Goal: Task Accomplishment & Management: Use online tool/utility

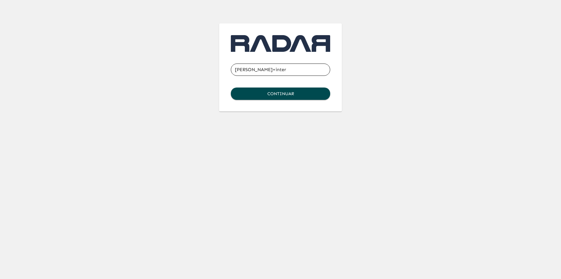
type input "[PERSON_NAME][EMAIL_ADDRESS][DOMAIN_NAME]"
click button "Continuar" at bounding box center [280, 93] width 99 height 12
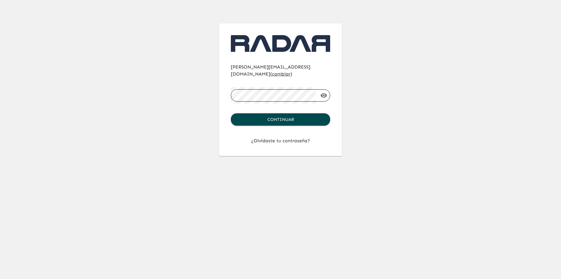
click at [231, 113] on button "Continuar" at bounding box center [280, 119] width 99 height 12
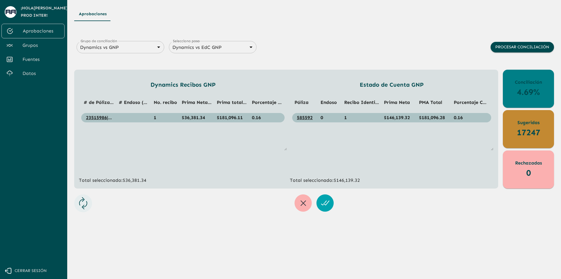
click at [40, 43] on span "Grupos" at bounding box center [41, 45] width 37 height 7
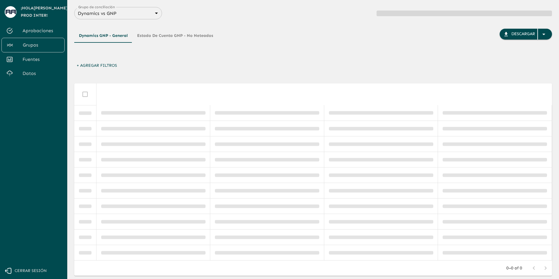
click at [116, 8] on div "Dynamics vs GNP 6848843415205559d9cb70b5 Grupo de conciliación" at bounding box center [118, 13] width 88 height 12
click at [118, 15] on body "Se están procesando los movimientos. Algunas acciones permanecerán deshabilitad…" at bounding box center [279, 139] width 559 height 279
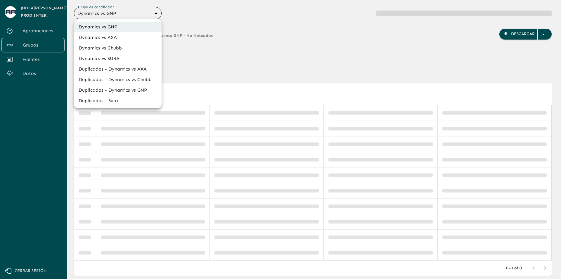
click at [130, 51] on li "Dynamics vs Chubb" at bounding box center [118, 48] width 88 height 11
type input "68a4fa31dcf0943ad4a1d1ca"
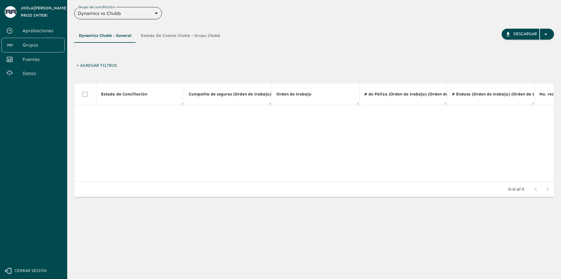
click at [306, 46] on div "Dynamics Chubb - General Estado de Cuenta Chubb - Grupo Chubb Descargar" at bounding box center [314, 45] width 480 height 32
click at [168, 40] on button "Estado de Cuenta Chubb - Grupo Chubb" at bounding box center [180, 36] width 89 height 14
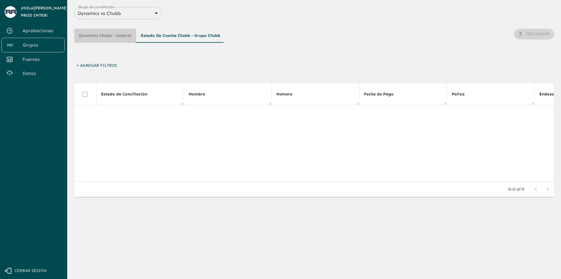
click at [114, 37] on button "Dynamics Chubb - General" at bounding box center [105, 36] width 62 height 14
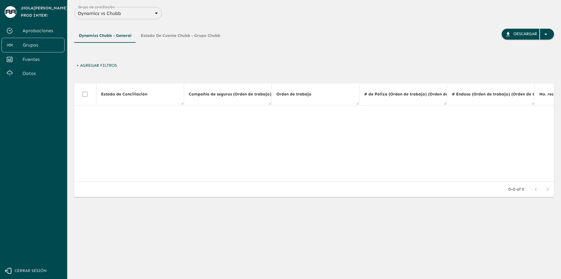
click at [172, 39] on button "Estado de Cuenta Chubb - Grupo Chubb" at bounding box center [180, 36] width 89 height 14
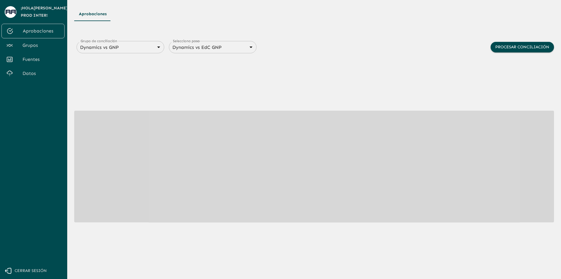
click at [40, 46] on span "Grupos" at bounding box center [41, 45] width 37 height 7
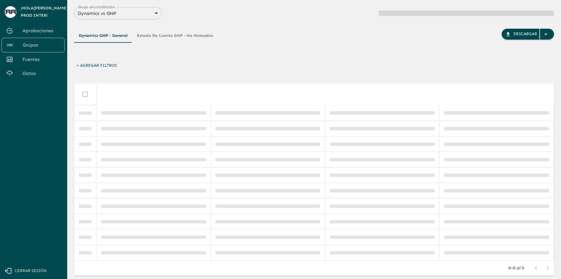
click at [119, 12] on body "Se están procesando los movimientos. Algunas acciones permanecerán deshabilitad…" at bounding box center [280, 139] width 561 height 279
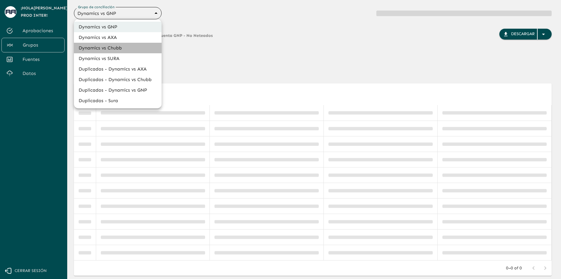
click at [119, 46] on li "Dynamics vs Chubb" at bounding box center [118, 48] width 88 height 11
type input "68a4fa31dcf0943ad4a1d1ca"
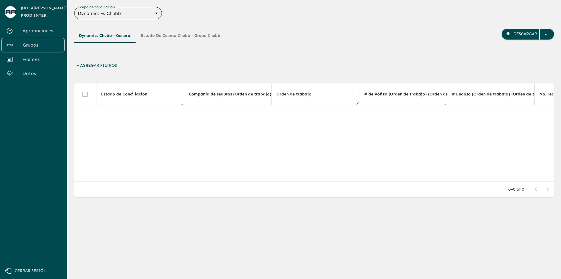
click at [175, 39] on button "Estado de Cuenta Chubb - Grupo Chubb" at bounding box center [180, 36] width 89 height 14
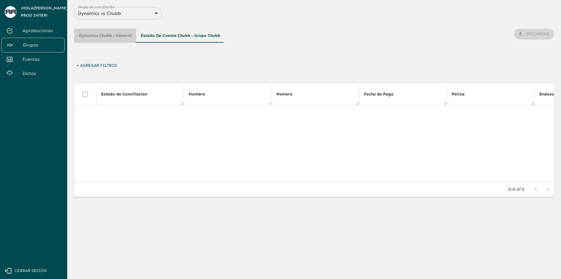
click at [113, 32] on button "Dynamics Chubb - General" at bounding box center [105, 36] width 62 height 14
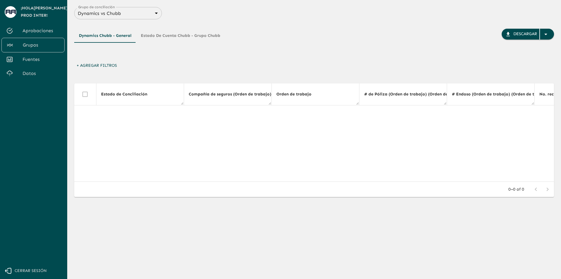
click at [167, 35] on button "Estado de Cuenta Chubb - Grupo Chubb" at bounding box center [180, 36] width 89 height 14
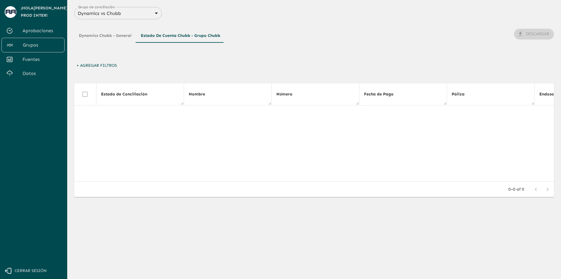
click at [102, 40] on button "Dynamics Chubb - General" at bounding box center [105, 36] width 62 height 14
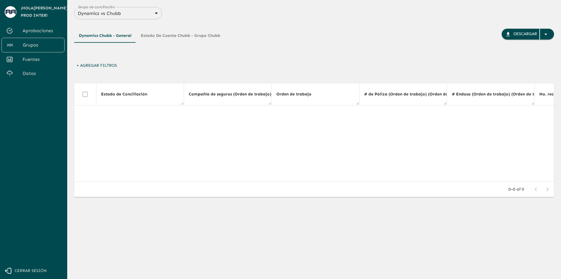
click at [159, 32] on button "Estado de Cuenta Chubb - Grupo Chubb" at bounding box center [180, 36] width 89 height 14
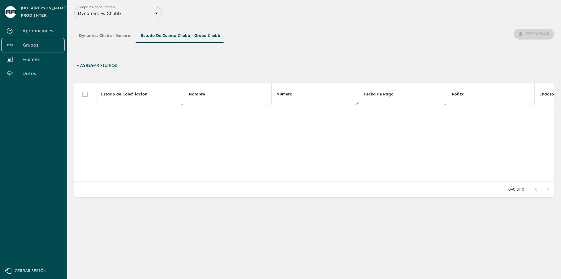
click at [109, 37] on button "Dynamics Chubb - General" at bounding box center [105, 36] width 62 height 14
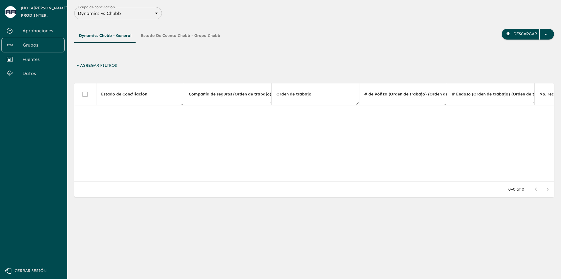
click at [24, 62] on span "Fuentes" at bounding box center [41, 59] width 37 height 7
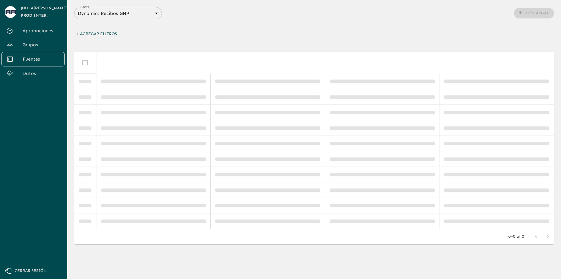
click at [133, 18] on div "Dynamics Recibos GNP 683f283f336112e7999fc7c3 Fuente" at bounding box center [118, 13] width 88 height 12
click at [168, 16] on div "Fuente Dynamics Recibos GNP 683f283f336112e7999fc7c3 Fuente Descargar" at bounding box center [314, 13] width 480 height 12
click at [151, 15] on body "Se están procesando los movimientos. Algunas acciones permanecerán deshabilitad…" at bounding box center [280, 139] width 561 height 279
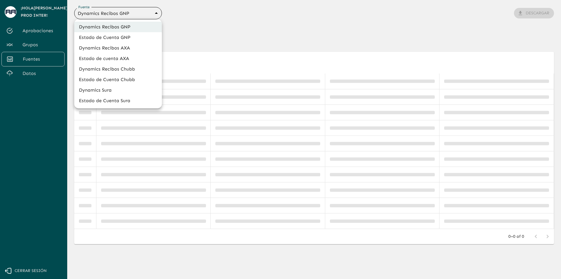
click at [131, 70] on li "Dynamics Recibos Chubb" at bounding box center [118, 69] width 88 height 11
type input "689e1556cd921e7dc77ad380"
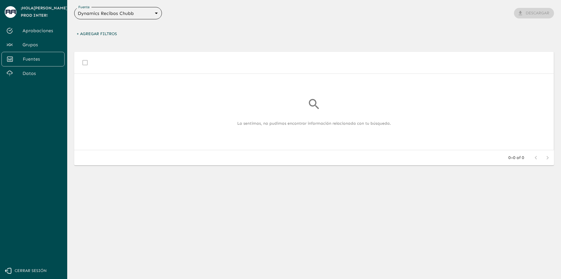
click at [135, 15] on body "Se están procesando los movimientos. Algunas acciones permanecerán deshabilitad…" at bounding box center [280, 139] width 561 height 279
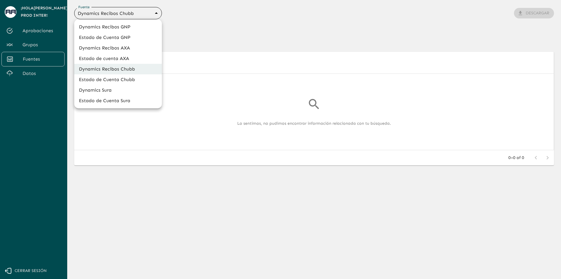
click at [229, 22] on div at bounding box center [280, 139] width 561 height 279
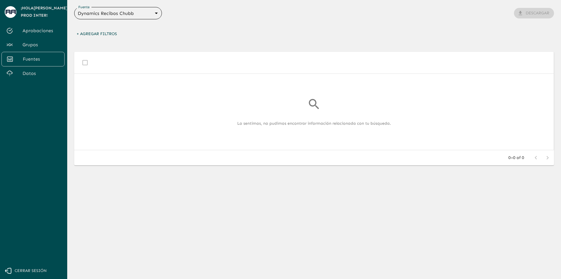
click at [41, 268] on span "Cerrar sesión" at bounding box center [31, 270] width 32 height 7
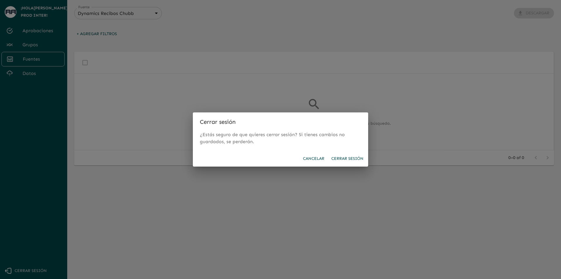
click at [353, 156] on button "Cerrar sesión" at bounding box center [347, 158] width 37 height 11
